Goal: Register for event/course

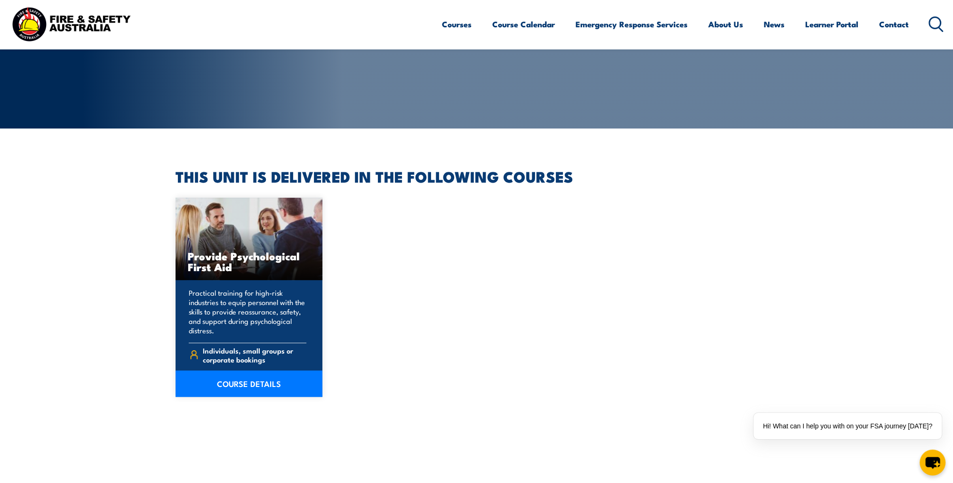
scroll to position [188, 0]
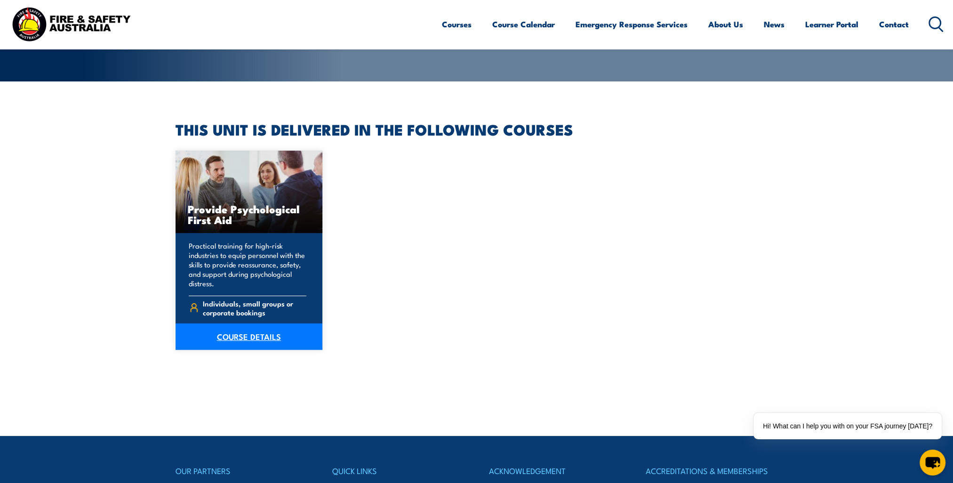
click at [266, 338] on link "COURSE DETAILS" at bounding box center [249, 336] width 147 height 26
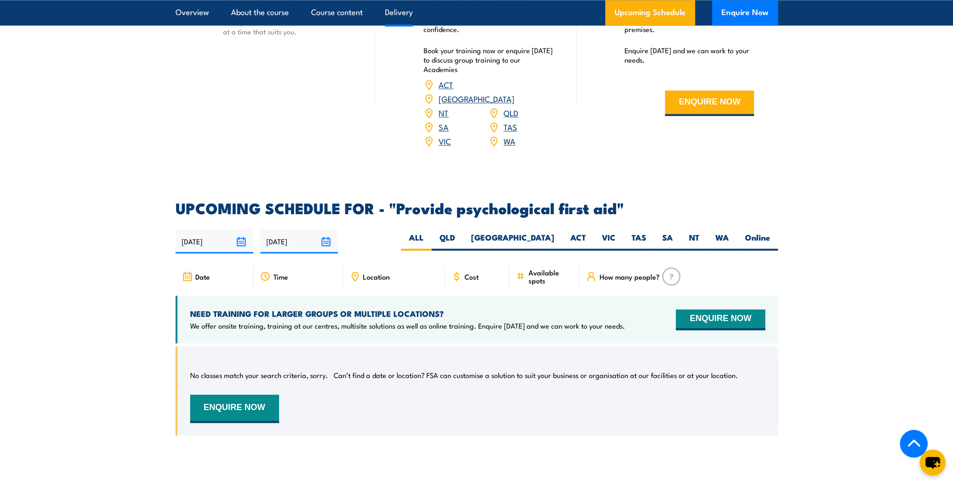
scroll to position [1835, 0]
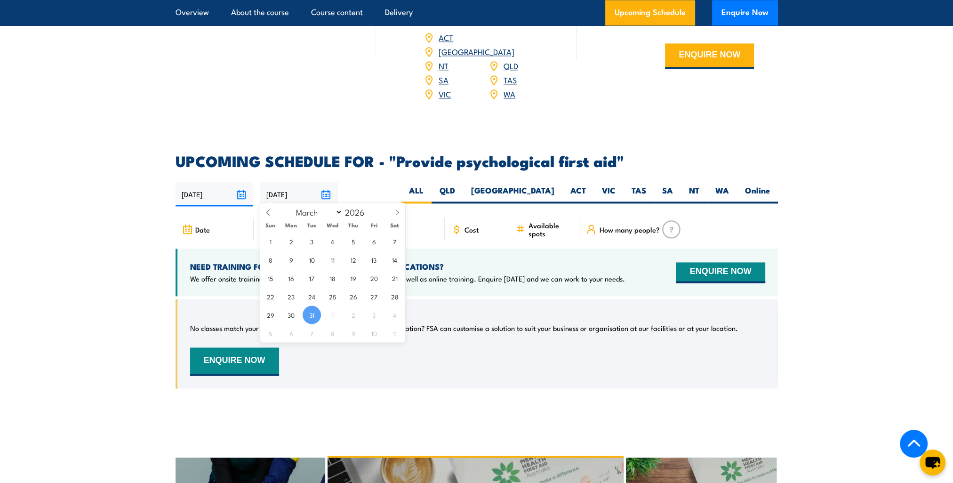
click at [320, 188] on input "31/03/2026" at bounding box center [299, 194] width 78 height 24
click at [392, 211] on span at bounding box center [397, 215] width 16 height 25
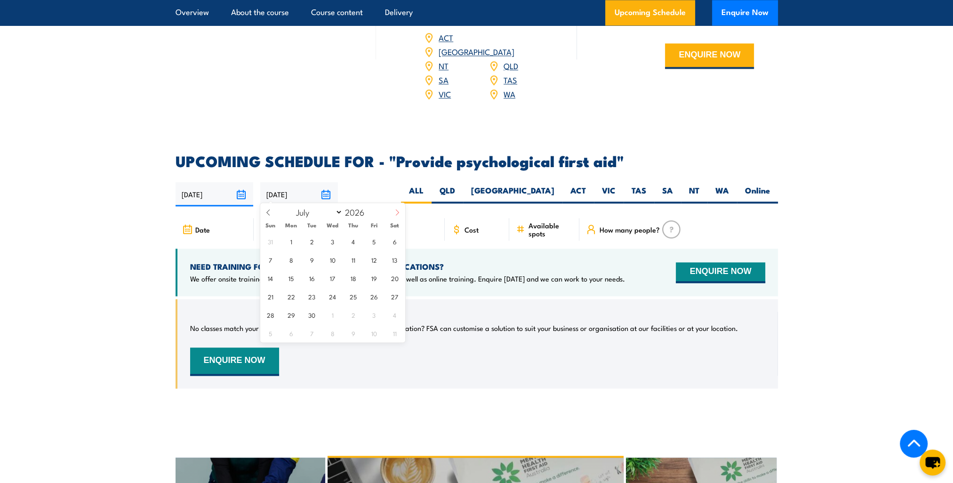
click at [392, 211] on span at bounding box center [397, 215] width 16 height 25
click at [394, 211] on icon at bounding box center [397, 212] width 7 height 7
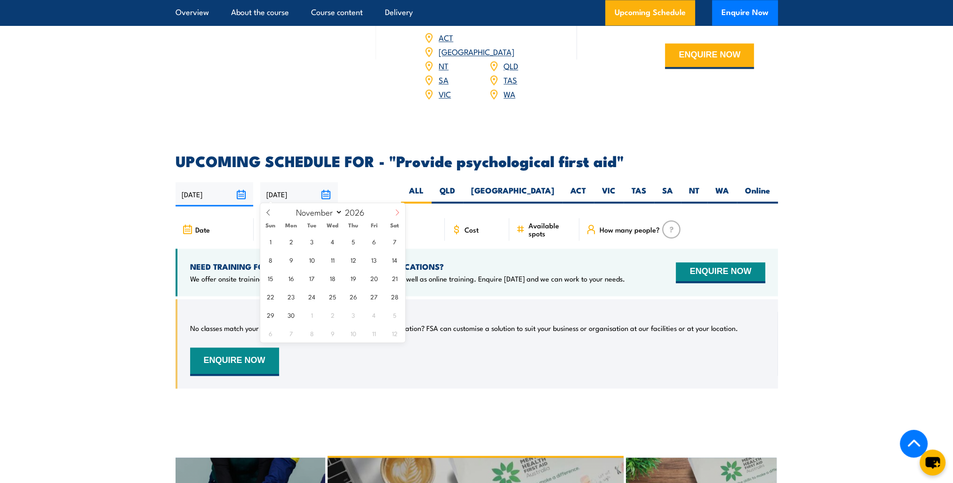
select select "11"
click at [394, 211] on icon at bounding box center [397, 212] width 7 height 7
type input "2027"
click at [394, 211] on icon at bounding box center [397, 212] width 7 height 7
click at [264, 211] on span at bounding box center [268, 215] width 16 height 25
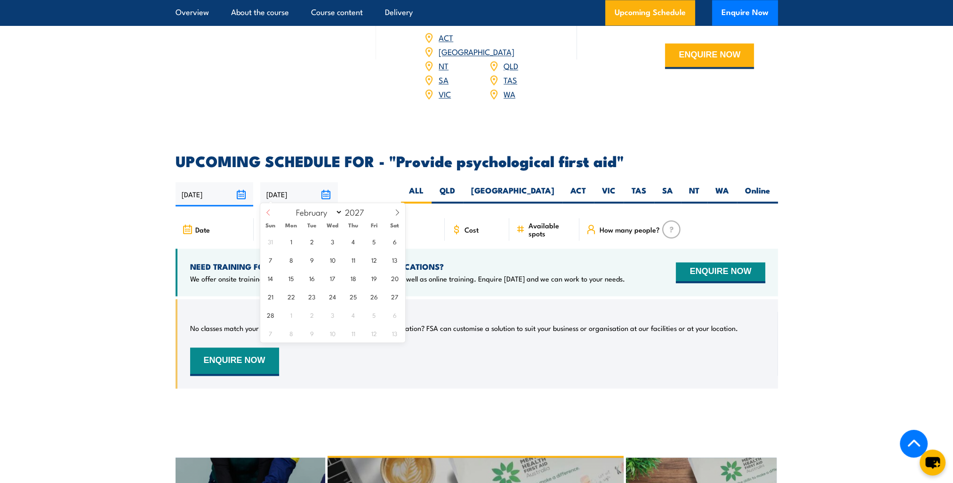
select select "0"
click at [264, 211] on span at bounding box center [268, 215] width 16 height 25
type input "2026"
select select "11"
click at [352, 309] on span "31" at bounding box center [353, 314] width 18 height 18
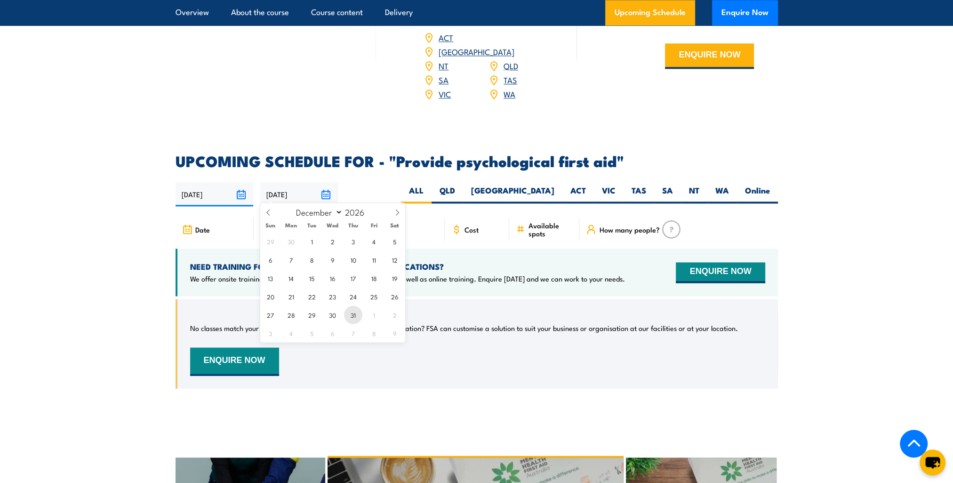
type input "[DATE]"
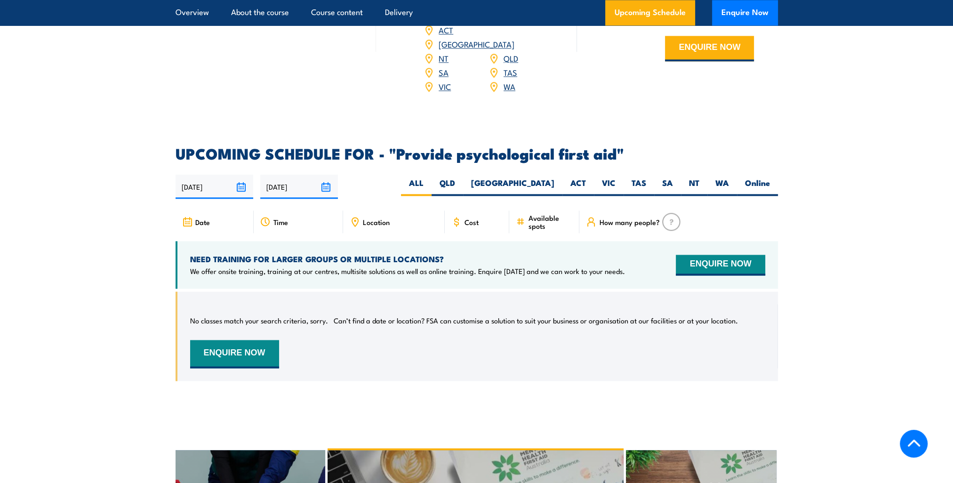
scroll to position [1796, 0]
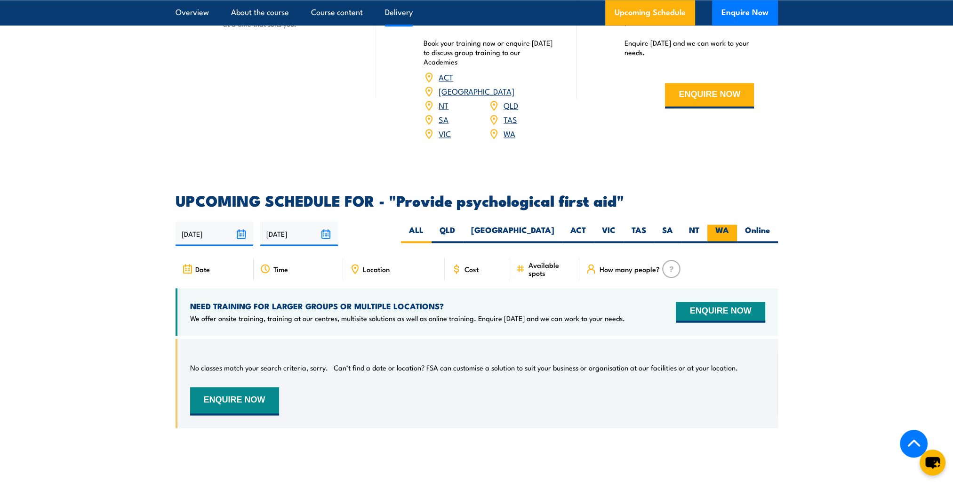
click at [715, 224] on label "WA" at bounding box center [722, 233] width 30 height 18
click at [729, 224] on input "WA" at bounding box center [732, 227] width 6 height 6
radio input "true"
